Goal: Information Seeking & Learning: Find specific page/section

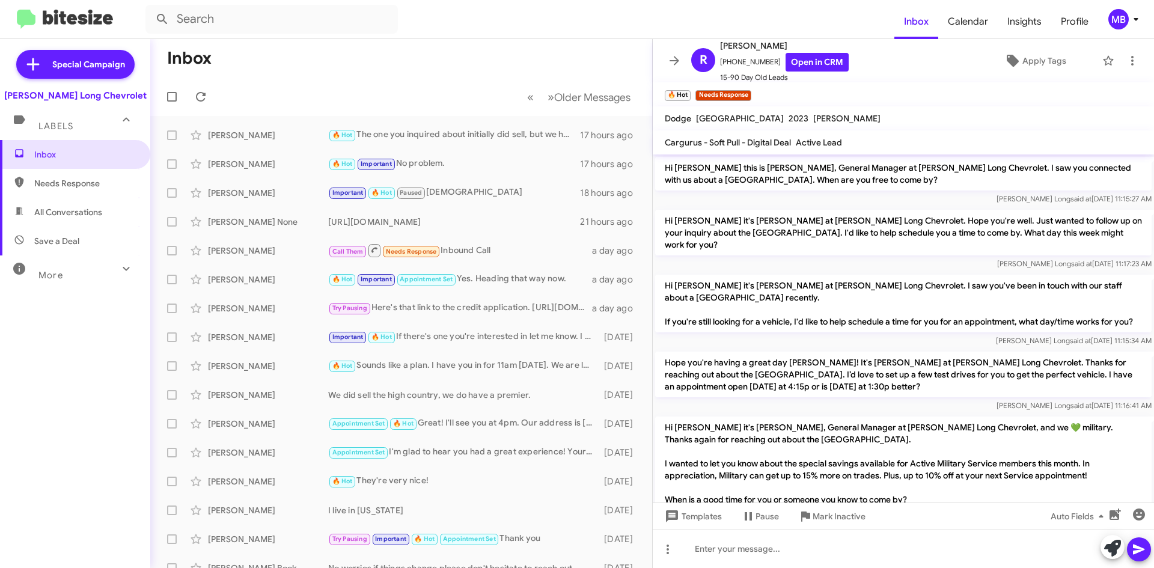
scroll to position [299, 0]
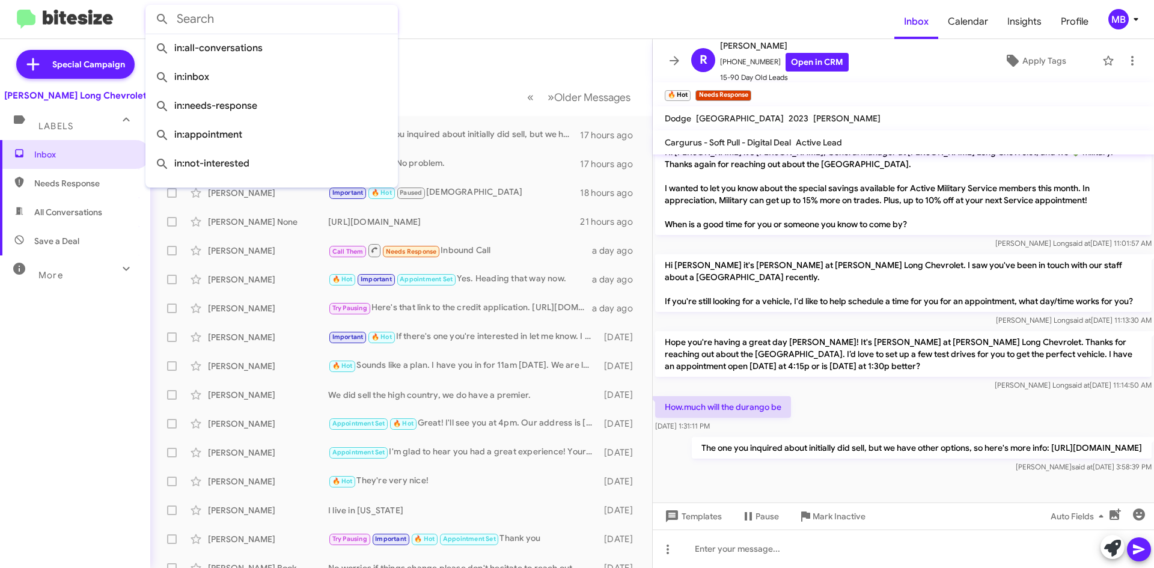
click at [230, 28] on input "text" at bounding box center [271, 19] width 252 height 29
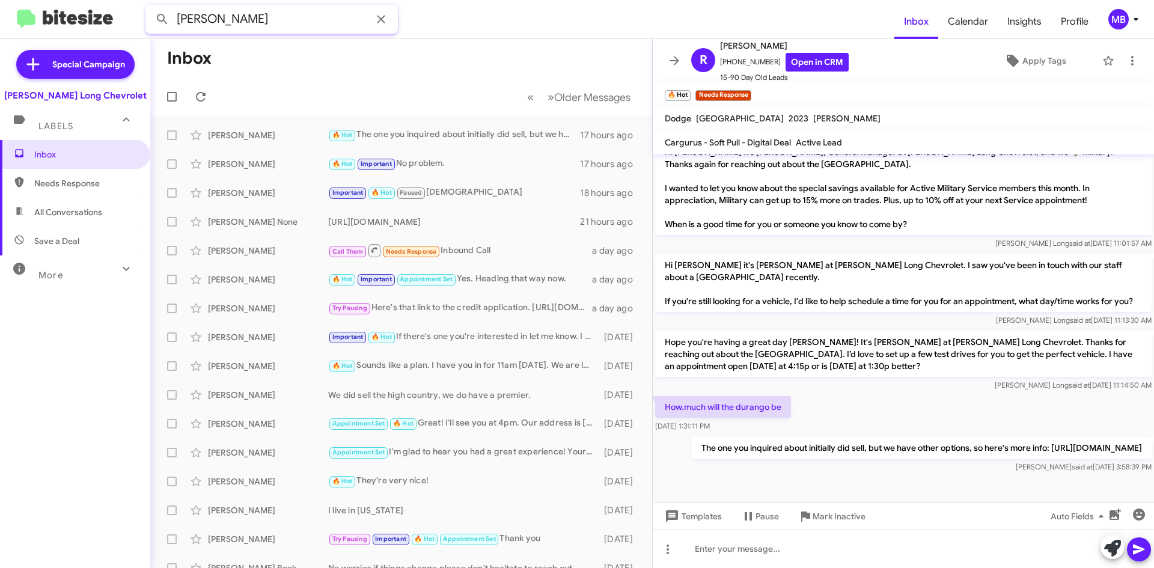
click at [150, 7] on button at bounding box center [162, 19] width 24 height 24
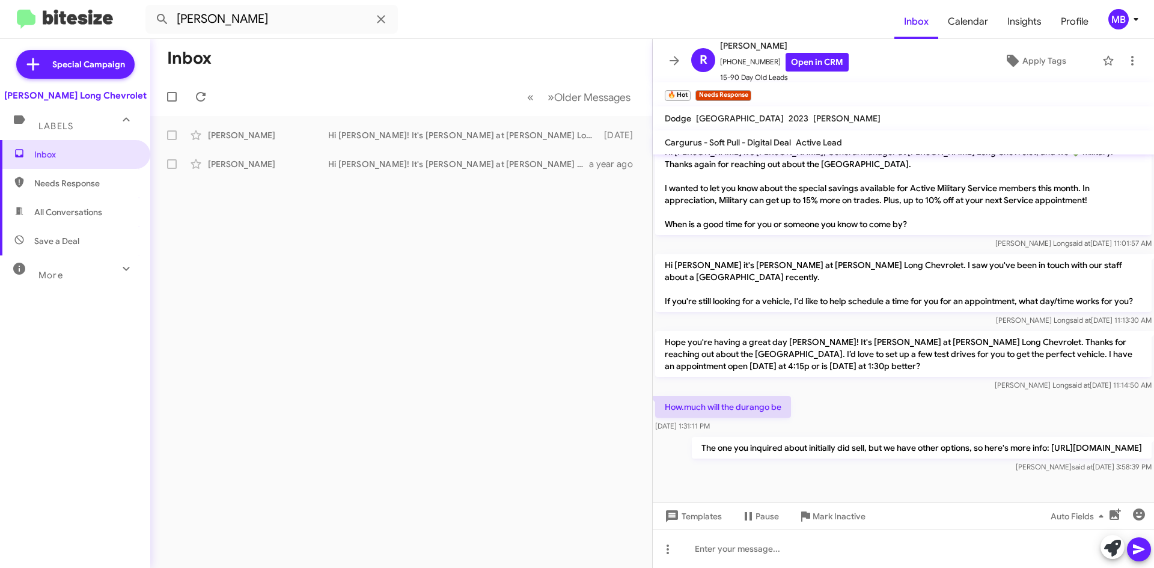
click at [123, 270] on icon at bounding box center [126, 268] width 7 height 4
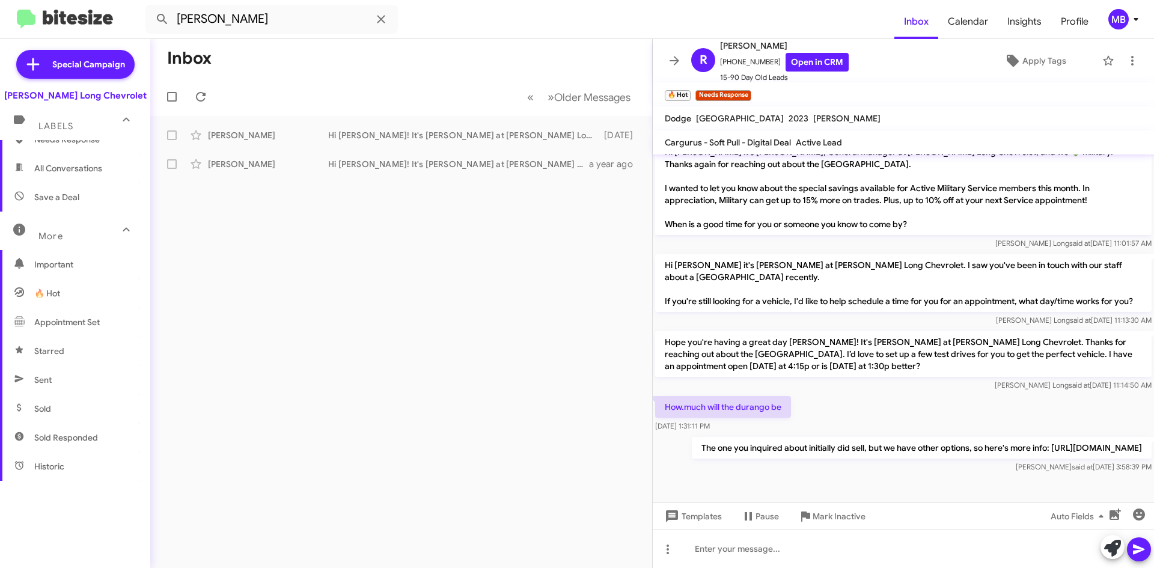
scroll to position [60, 0]
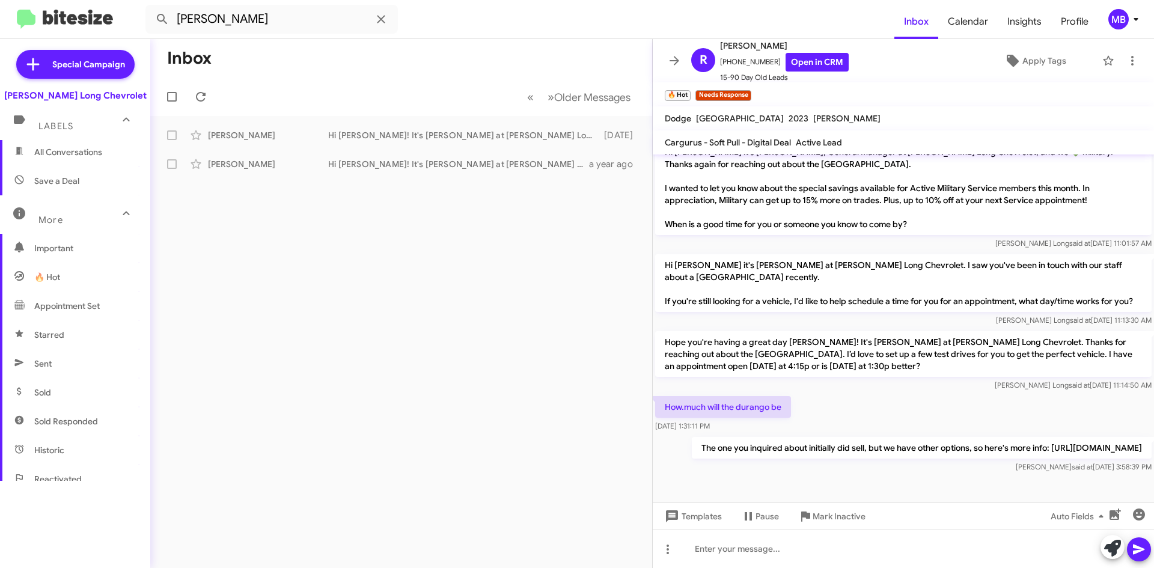
click at [100, 300] on span "Appointment Set" at bounding box center [75, 305] width 150 height 29
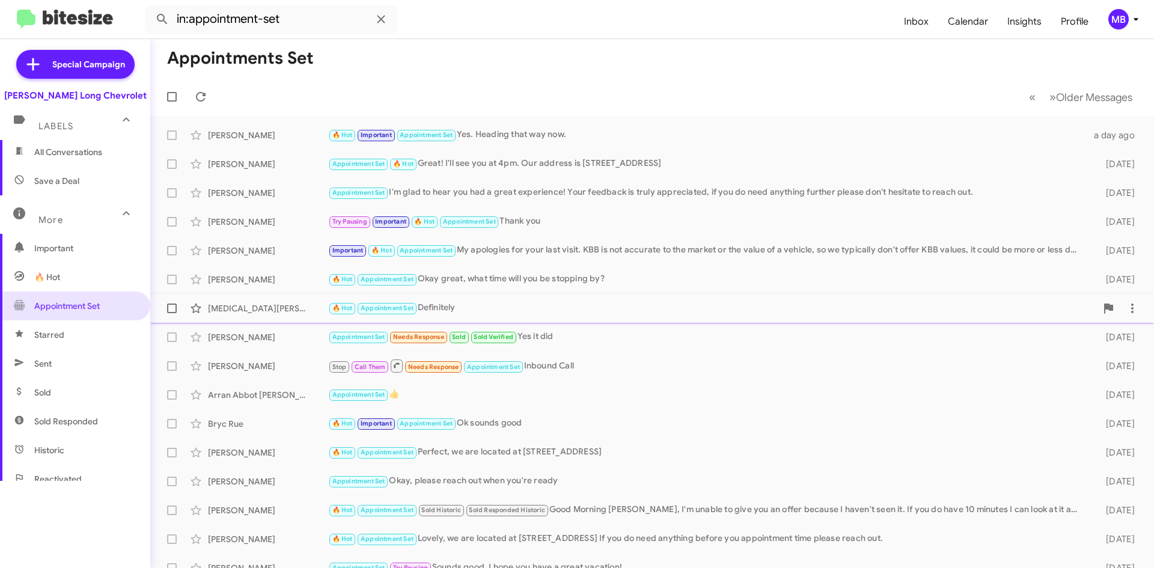
click at [574, 311] on div "🔥 Hot Appointment Set Definitely" at bounding box center [712, 308] width 768 height 14
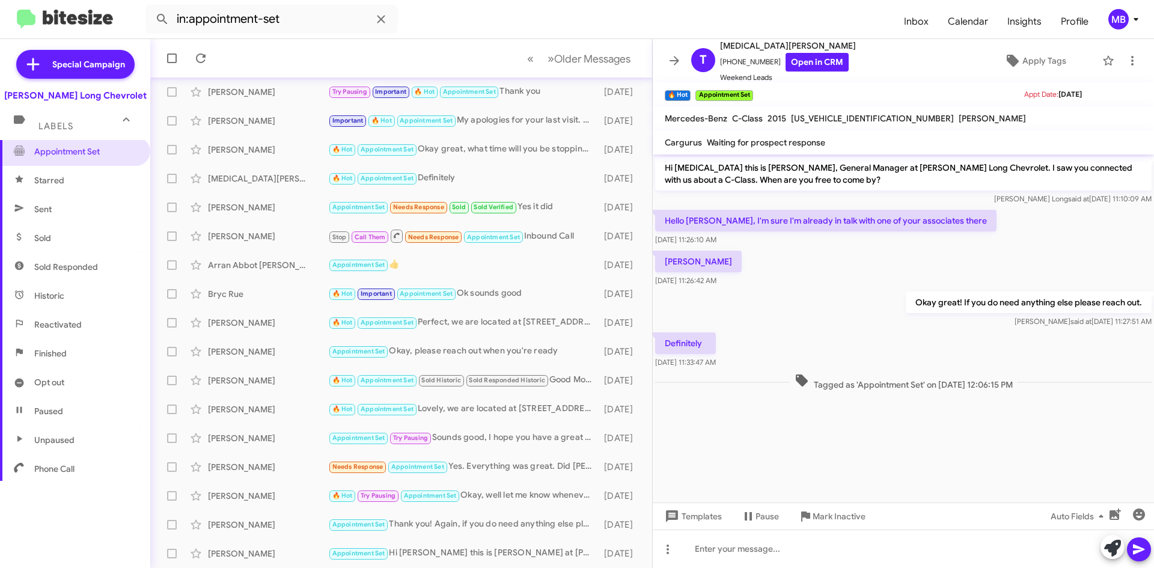
scroll to position [227, 0]
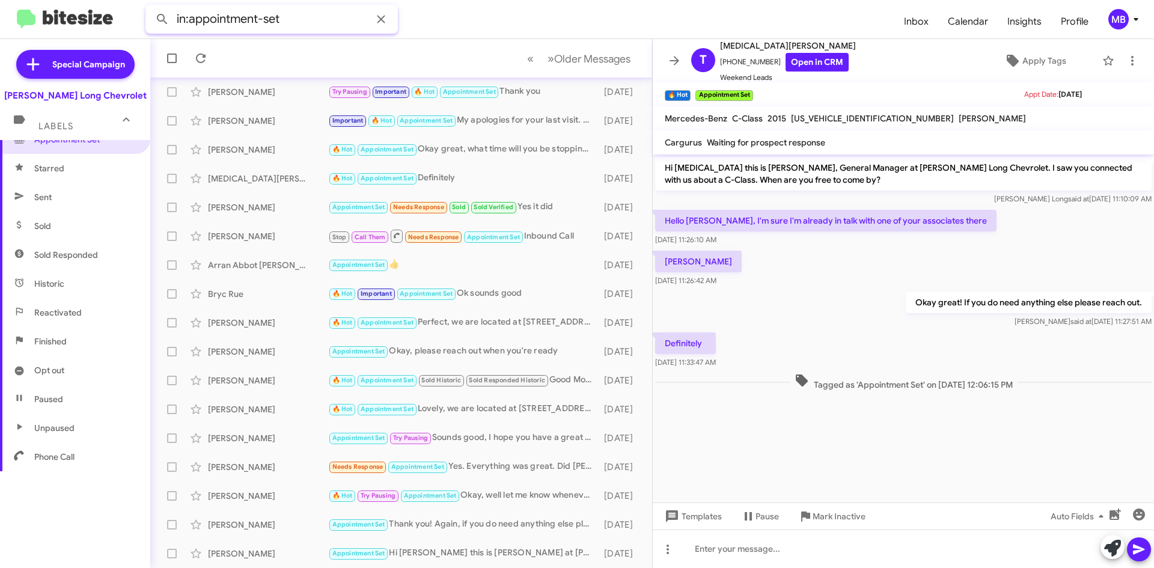
click at [321, 14] on input "in:appointment-set" at bounding box center [271, 19] width 252 height 29
click at [150, 7] on button at bounding box center [162, 19] width 24 height 24
type input "in:appointment-set [PERSON_NAME]"
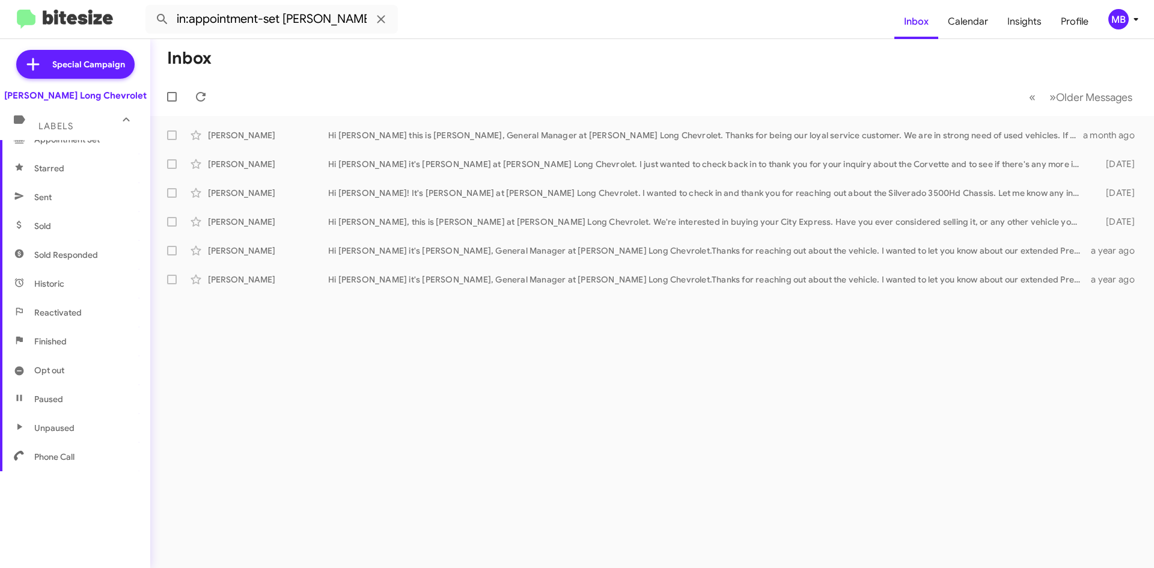
click at [605, 52] on mat-toolbar-row "Inbox" at bounding box center [651, 58] width 1003 height 38
click at [379, 18] on icon at bounding box center [381, 19] width 14 height 14
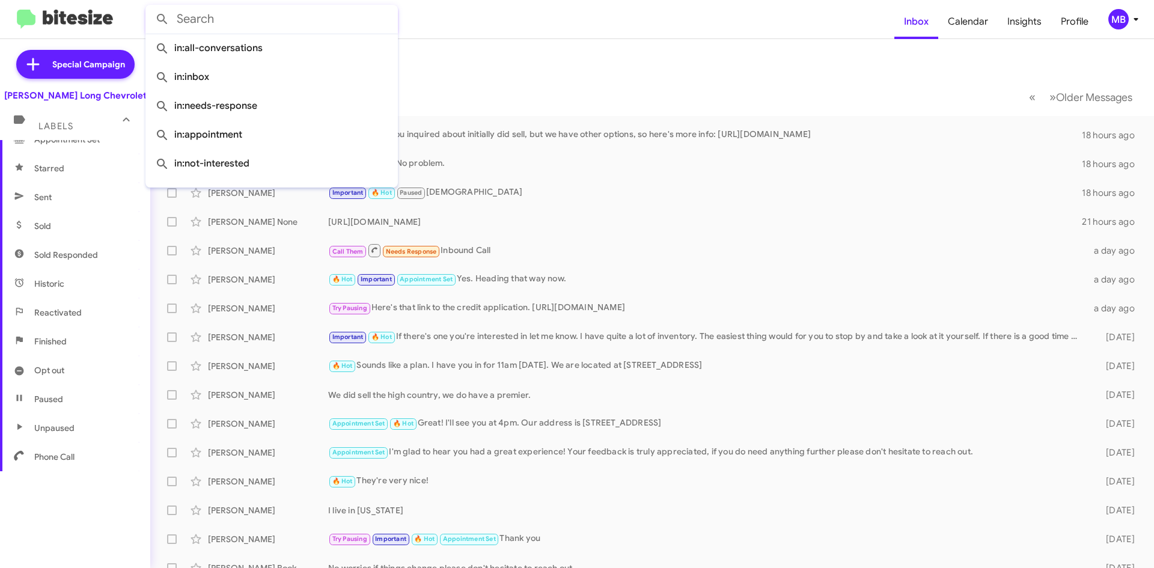
click at [481, 72] on mat-toolbar-row "Inbox" at bounding box center [651, 58] width 1003 height 38
